Goal: Check status: Check status

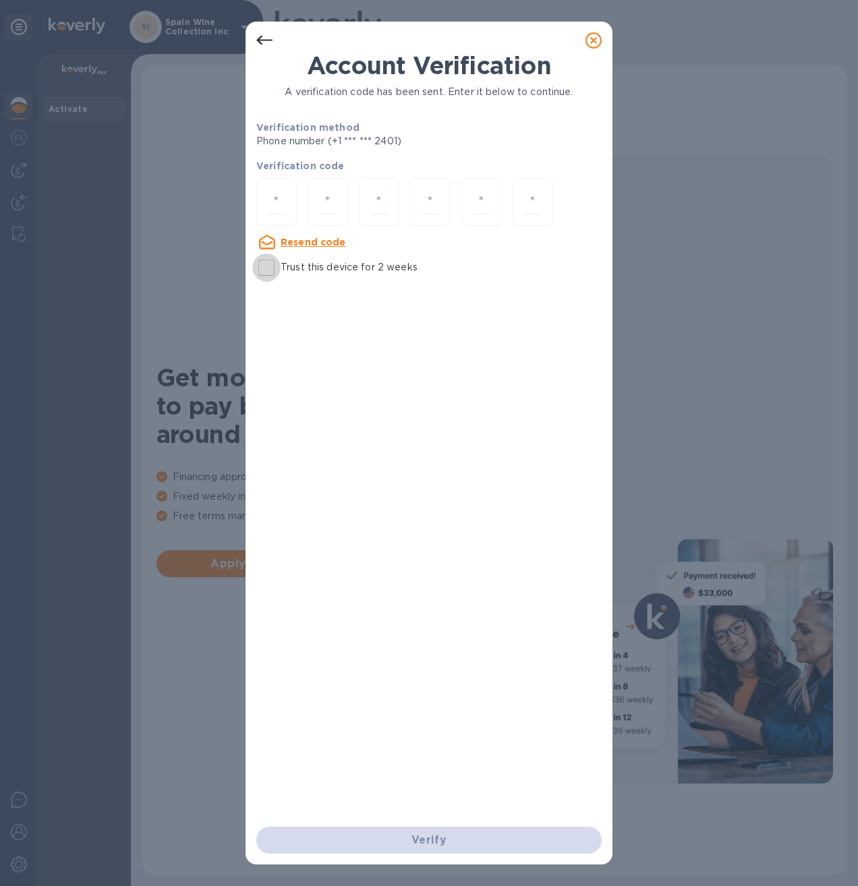
click at [266, 272] on input "Trust this device for 2 weeks" at bounding box center [266, 268] width 28 height 28
checkbox input "true"
click at [255, 36] on div at bounding box center [264, 40] width 27 height 27
click at [260, 36] on icon at bounding box center [264, 40] width 16 height 16
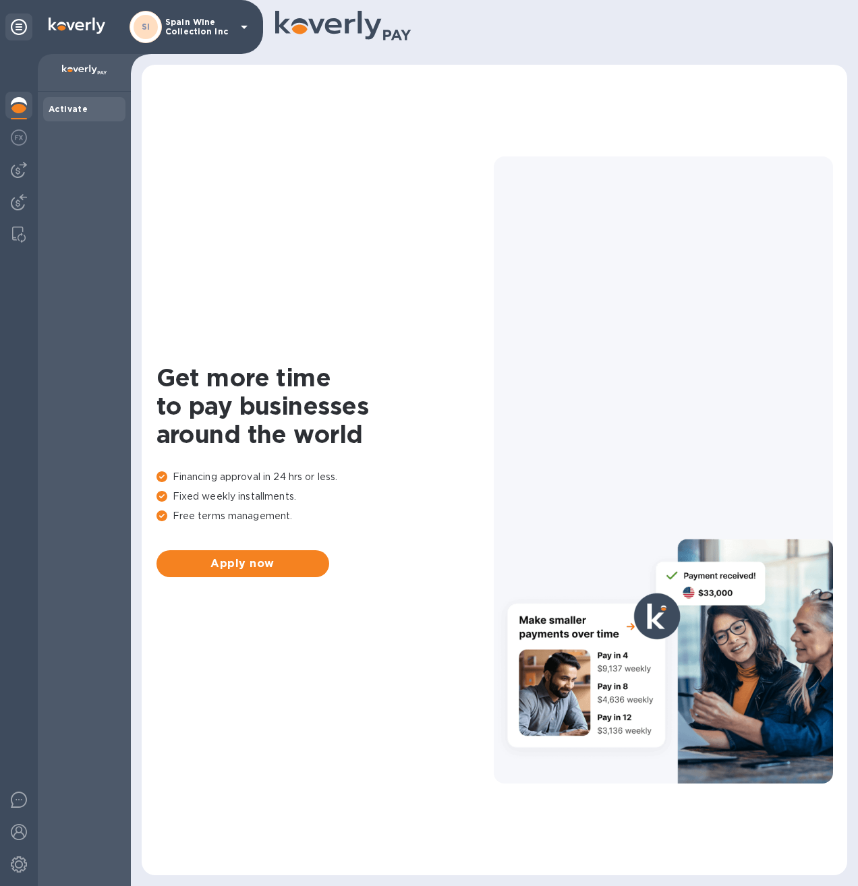
click at [178, 22] on p "Spain Wine Collection Inc" at bounding box center [198, 27] width 67 height 19
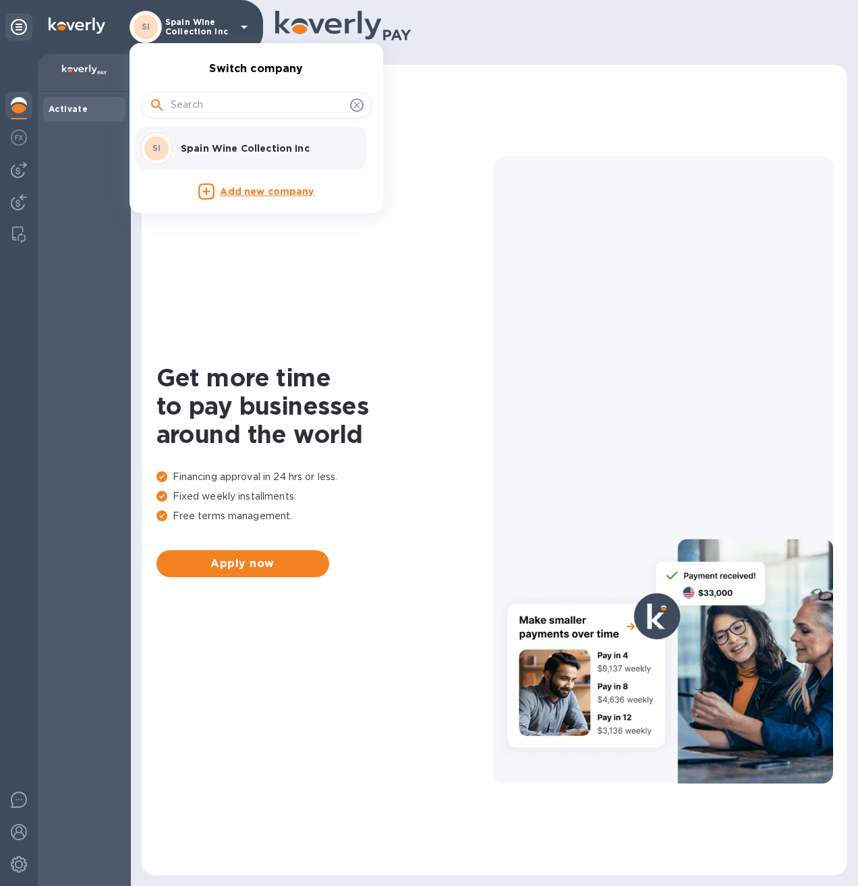
click at [22, 165] on div at bounding box center [429, 443] width 858 height 886
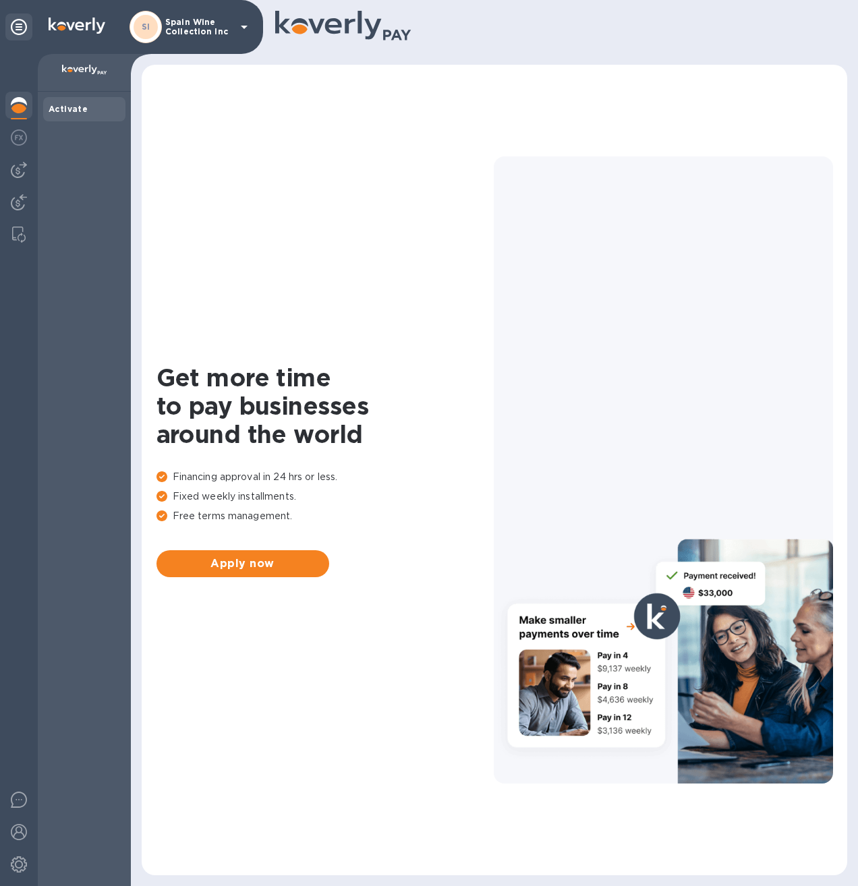
click at [170, 26] on p "Spain Wine Collection Inc" at bounding box center [198, 27] width 67 height 19
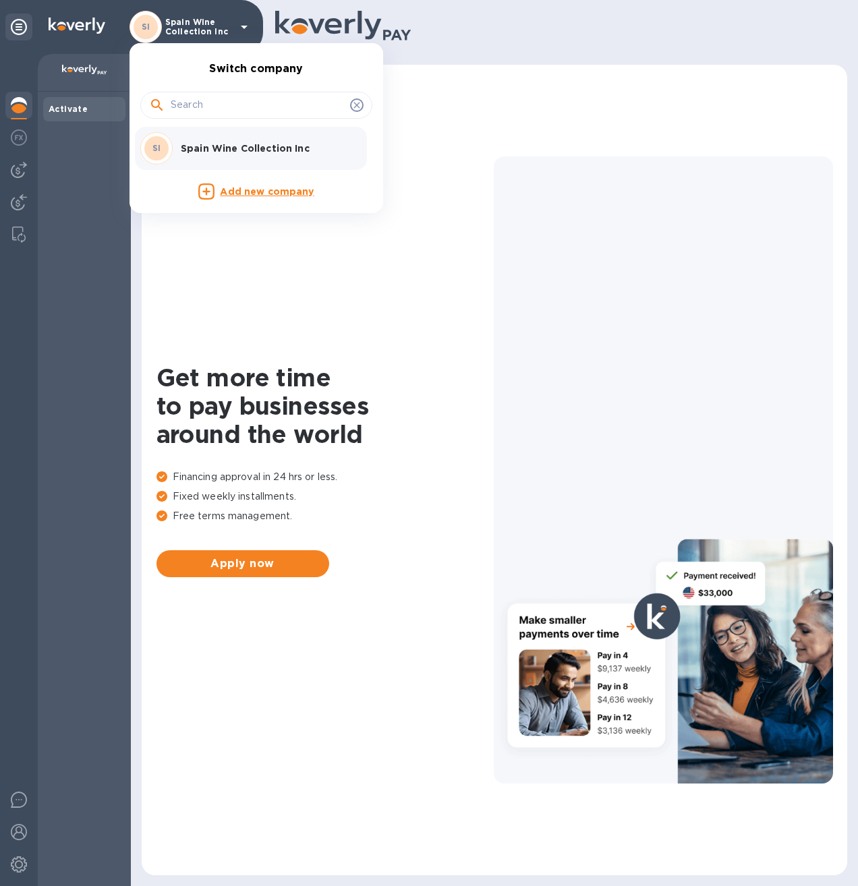
click at [187, 147] on p "Spain Wine Collection Inc" at bounding box center [266, 148] width 170 height 13
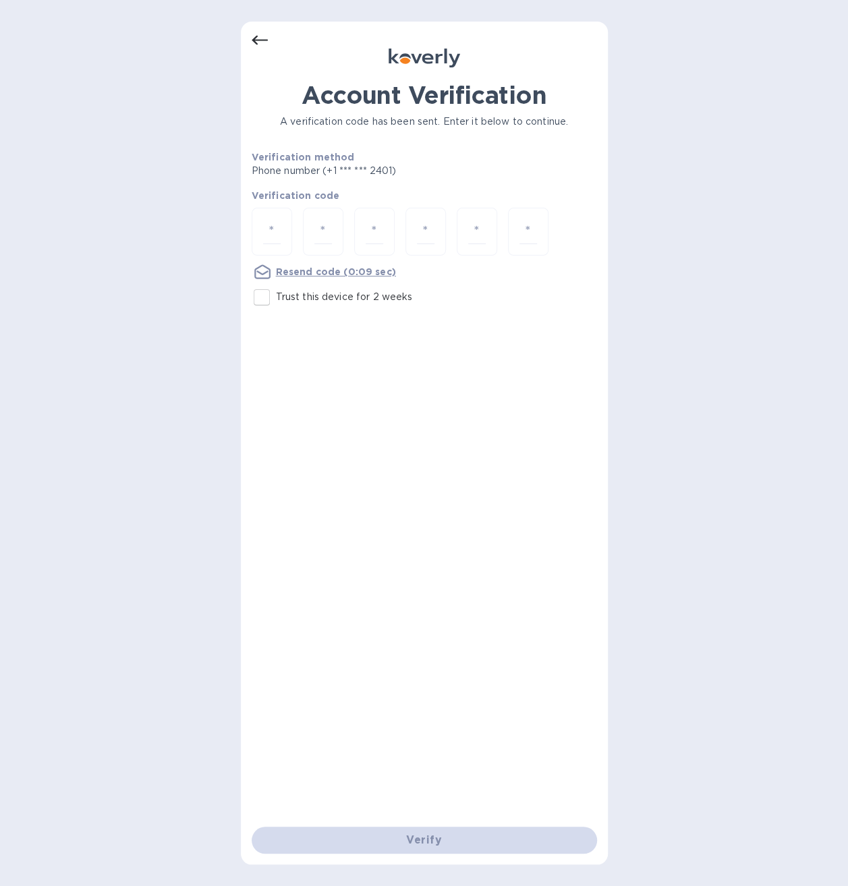
click at [272, 296] on input "Trust this device for 2 weeks" at bounding box center [262, 297] width 28 height 28
checkbox input "true"
click at [277, 224] on input "number" at bounding box center [272, 231] width 18 height 25
type input "4"
type input "0"
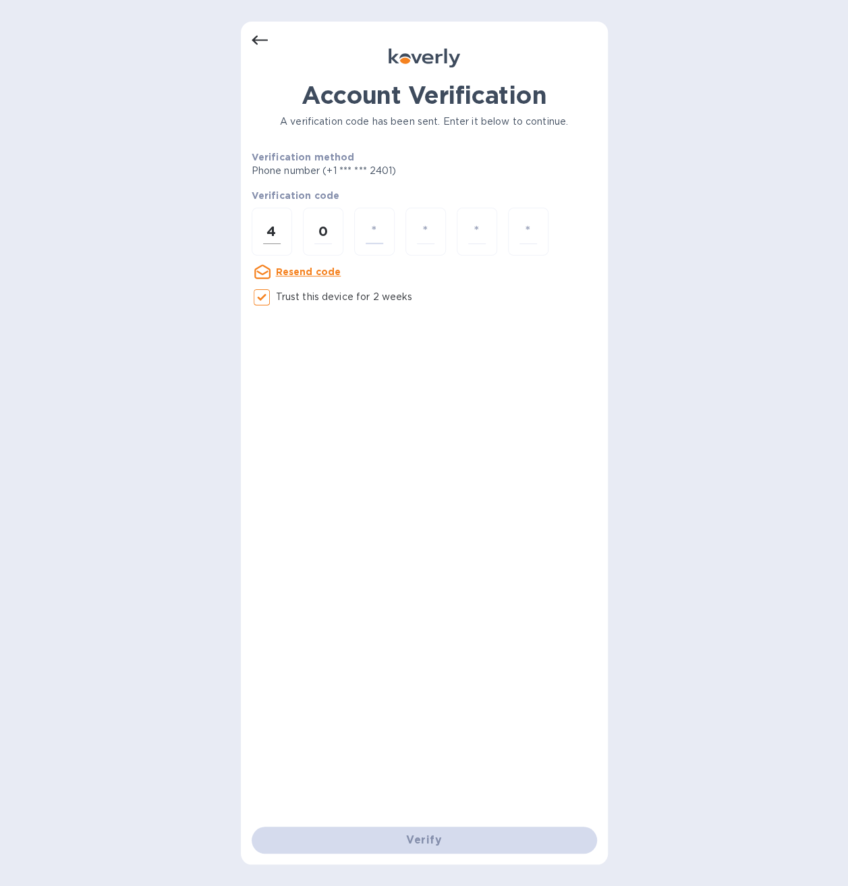
type input "7"
type input "2"
type input "0"
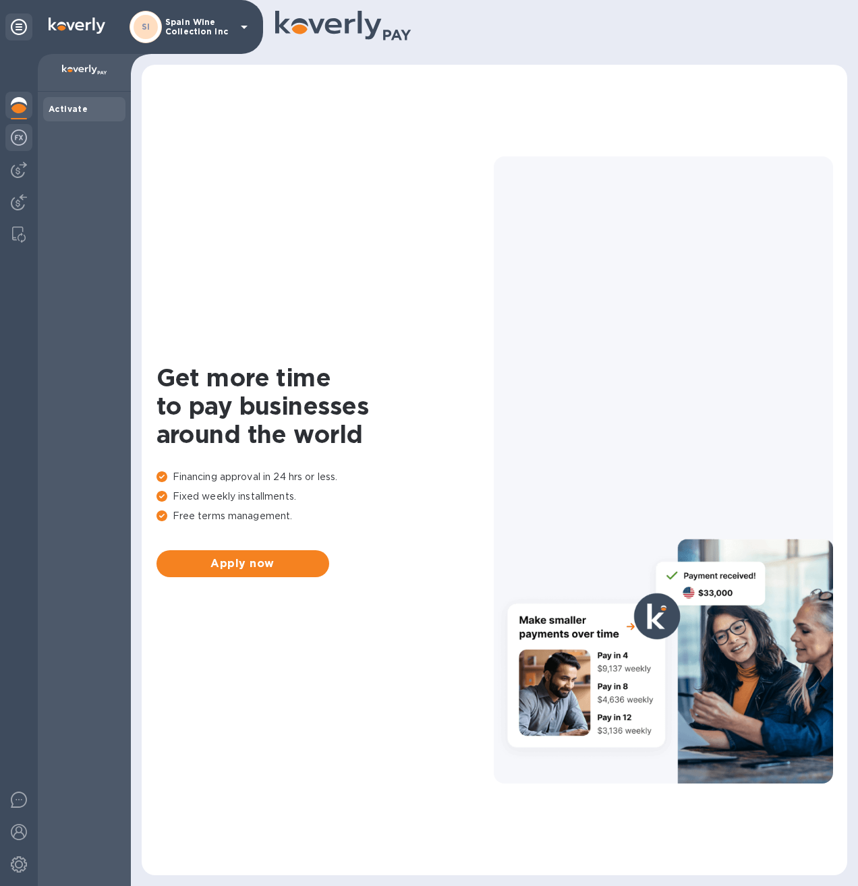
click at [22, 143] on img at bounding box center [19, 137] width 16 height 16
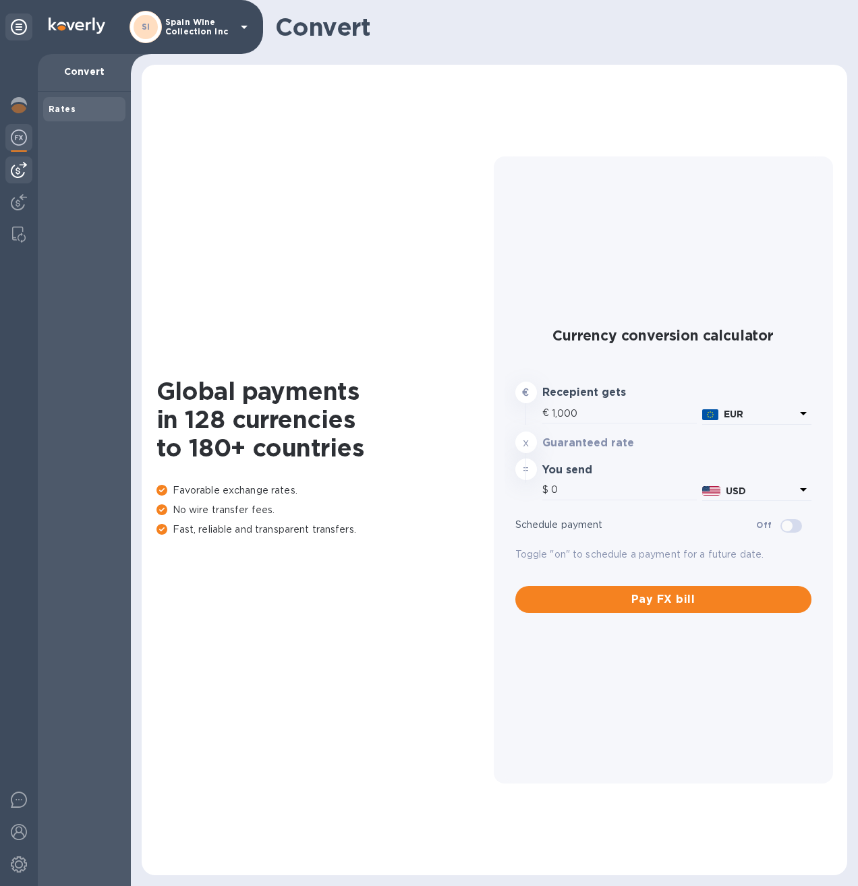
click at [16, 159] on div at bounding box center [18, 169] width 27 height 27
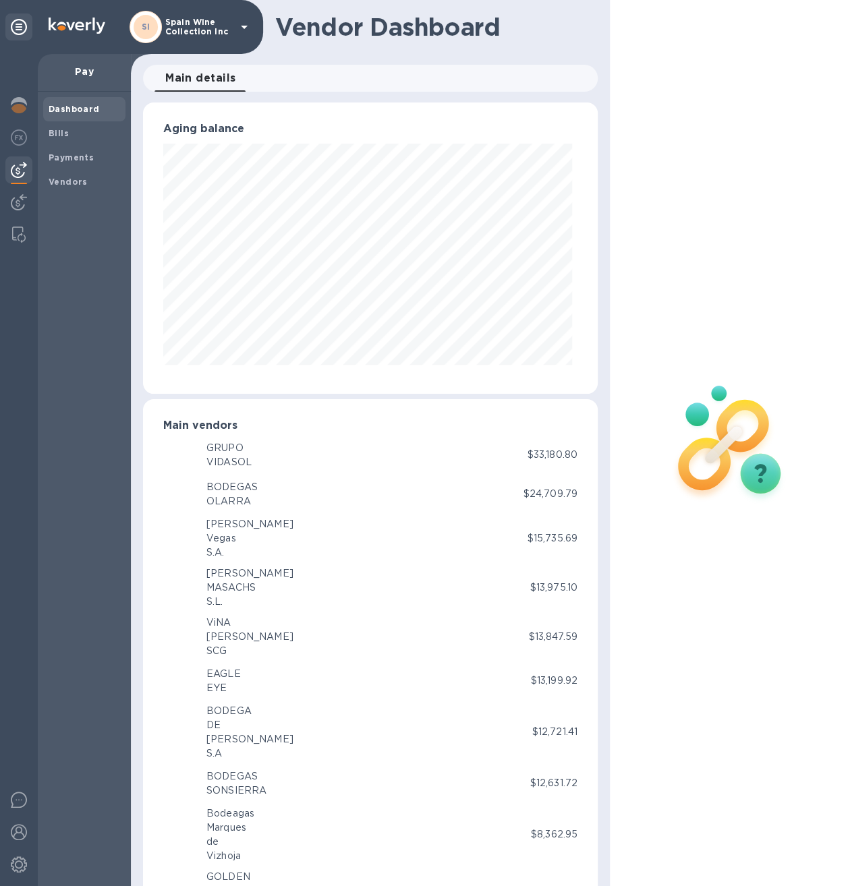
scroll to position [291, 449]
click at [18, 190] on div at bounding box center [18, 204] width 27 height 30
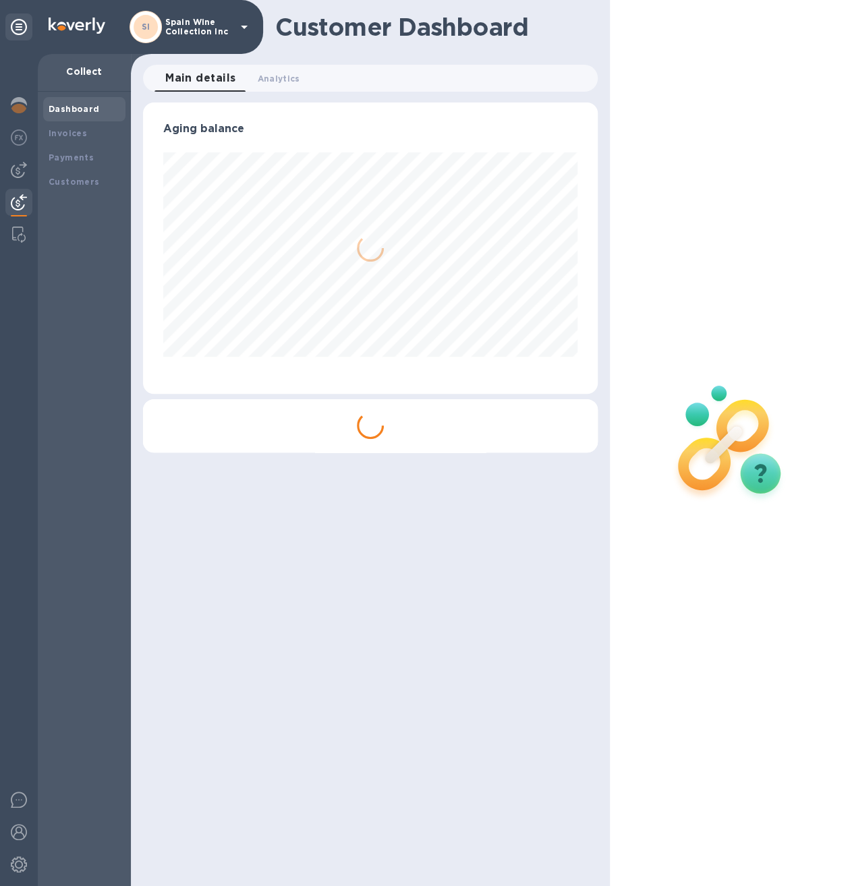
scroll to position [291, 454]
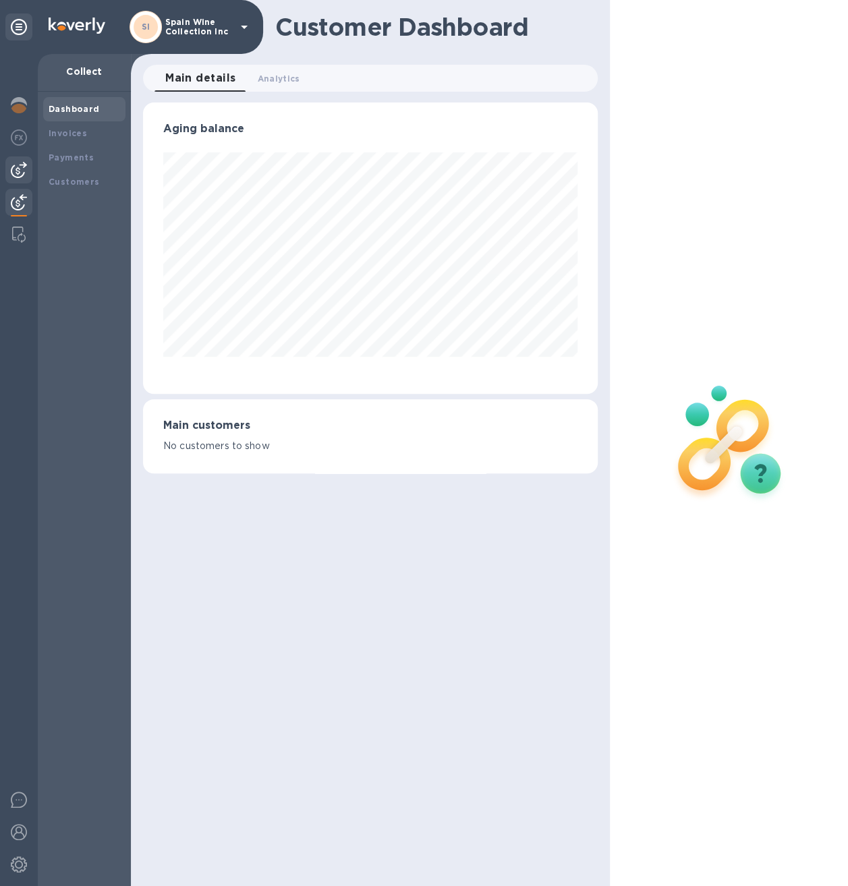
click at [26, 169] on img at bounding box center [19, 170] width 16 height 16
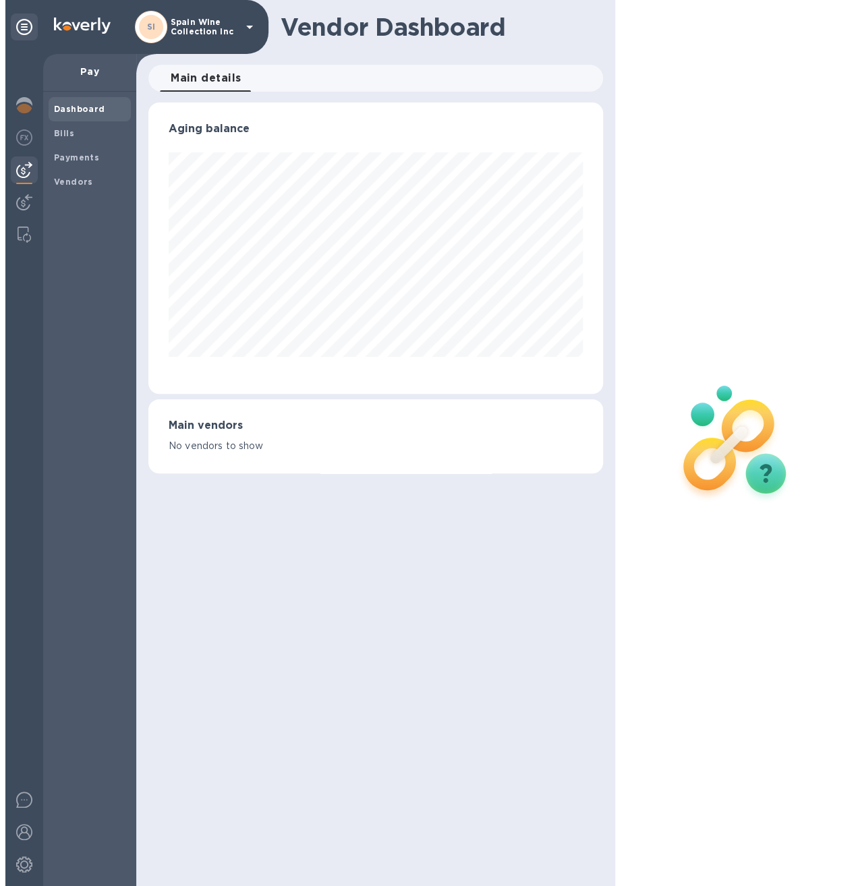
scroll to position [291, 449]
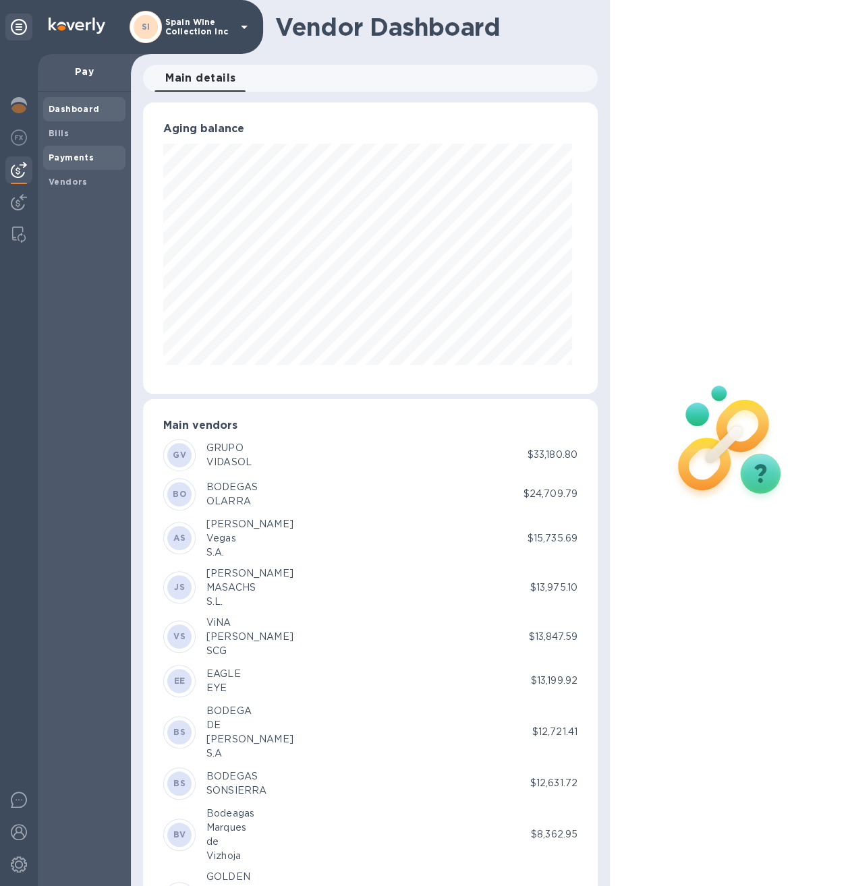
click at [58, 154] on b "Payments" at bounding box center [71, 157] width 45 height 10
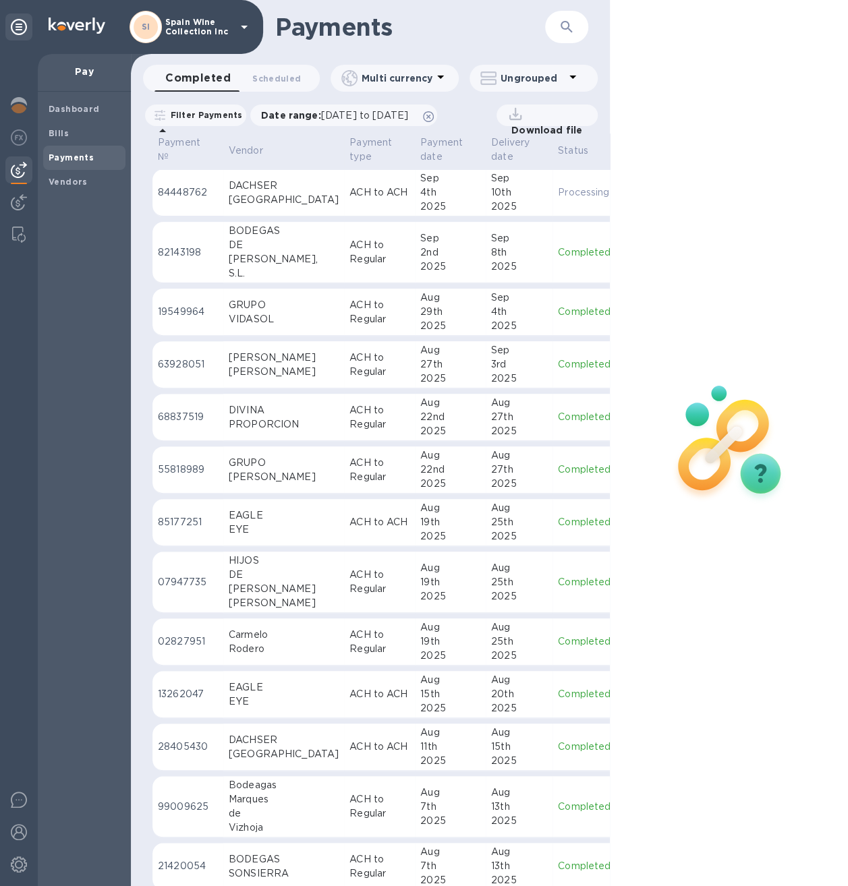
click at [294, 186] on div "DACHSER" at bounding box center [284, 186] width 110 height 14
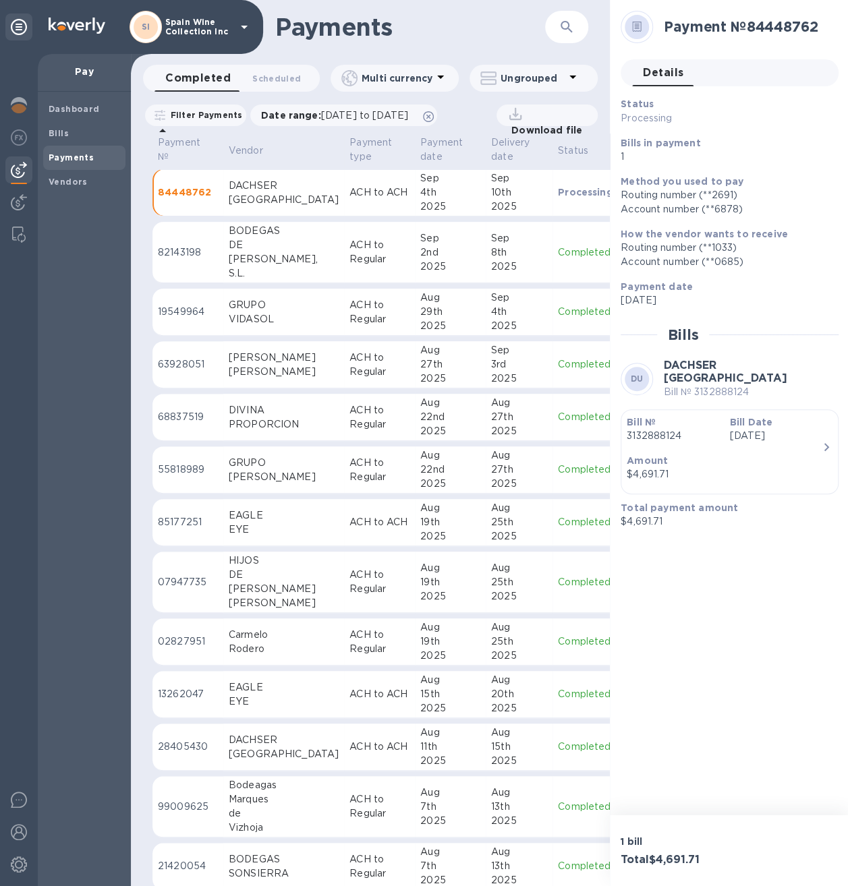
click at [741, 454] on p "Amount" at bounding box center [724, 460] width 195 height 13
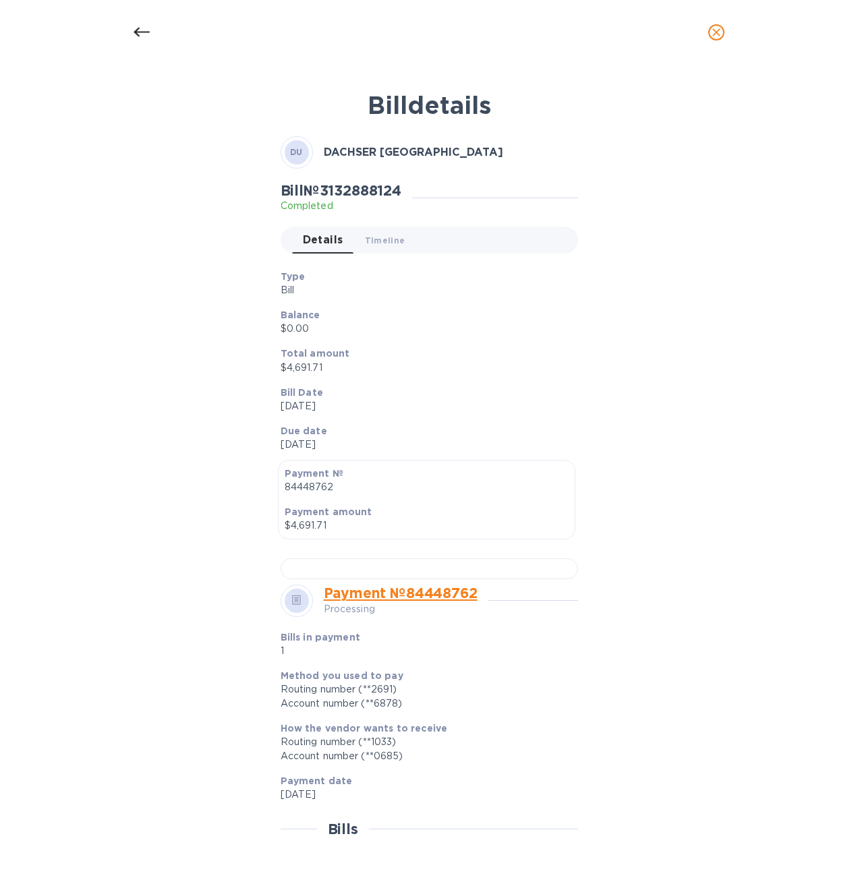
drag, startPoint x: 581, startPoint y: 546, endPoint x: 572, endPoint y: 541, distance: 10.3
click at [581, 546] on div "Payment № 84448762 Payment amount $4,691.71" at bounding box center [429, 500] width 319 height 96
click at [456, 579] on div at bounding box center [429, 568] width 297 height 21
